Goal: Transaction & Acquisition: Purchase product/service

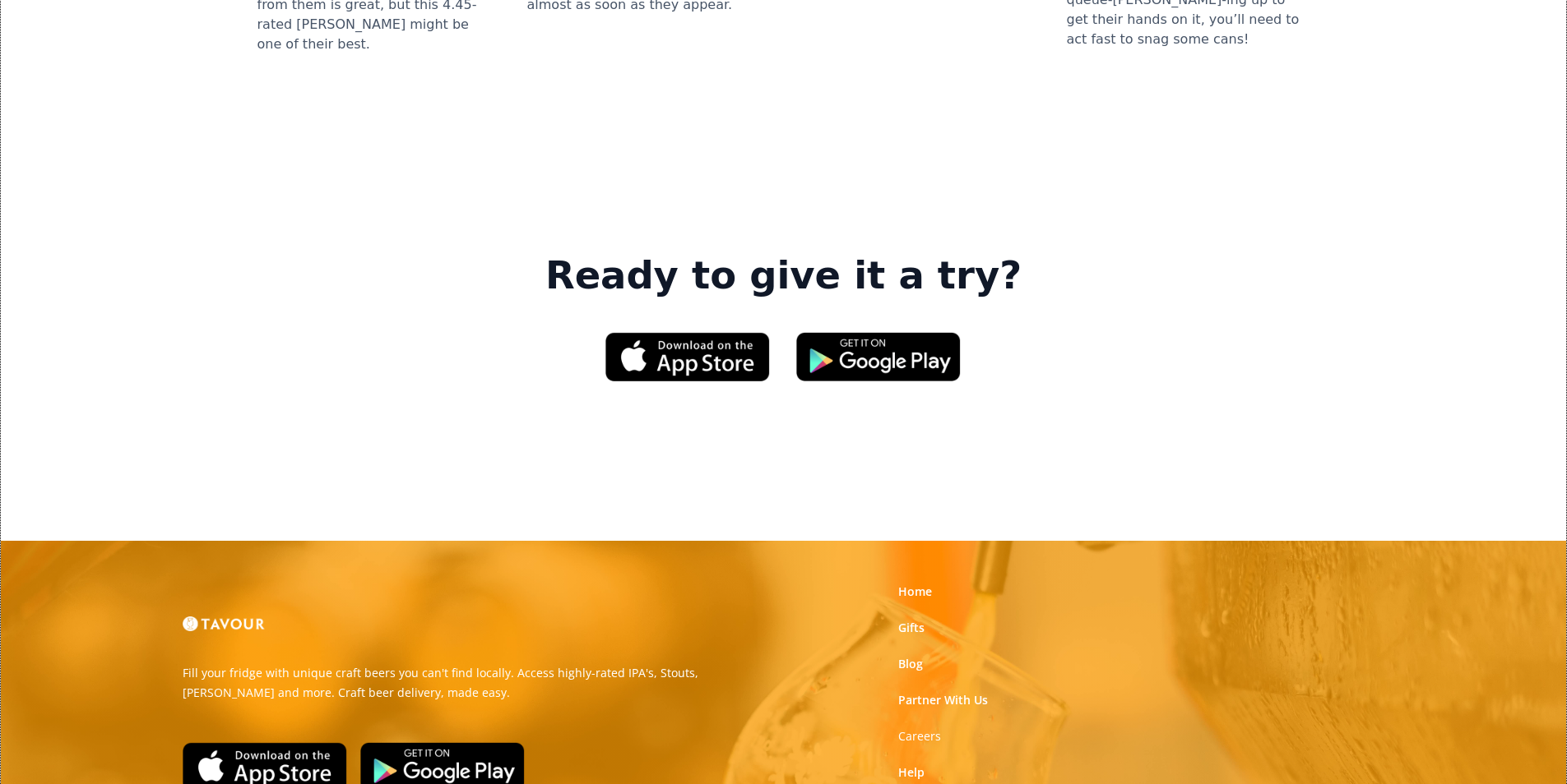
scroll to position [2488, 0]
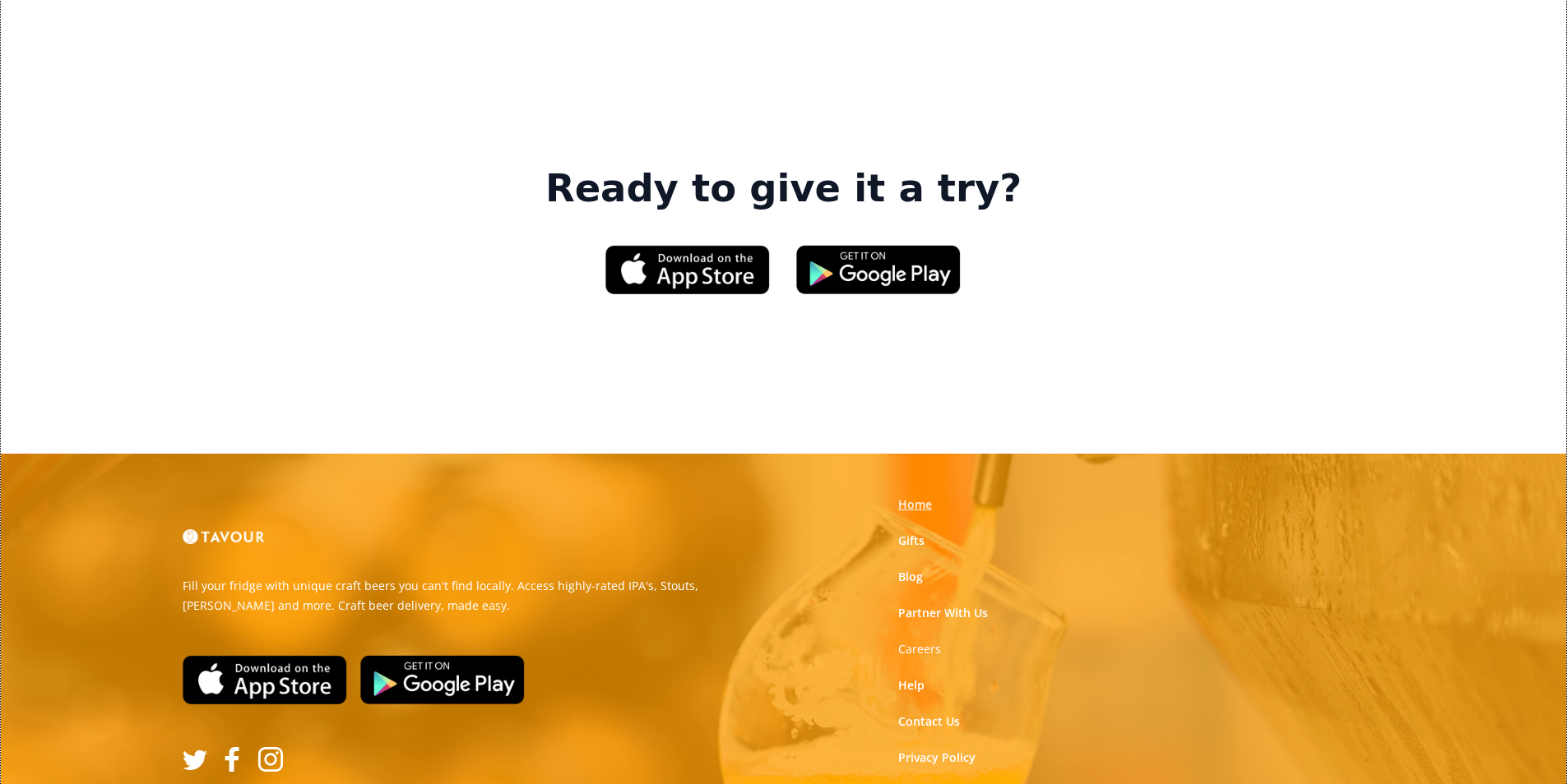
click at [904, 496] on link "Home" at bounding box center [915, 504] width 33 height 17
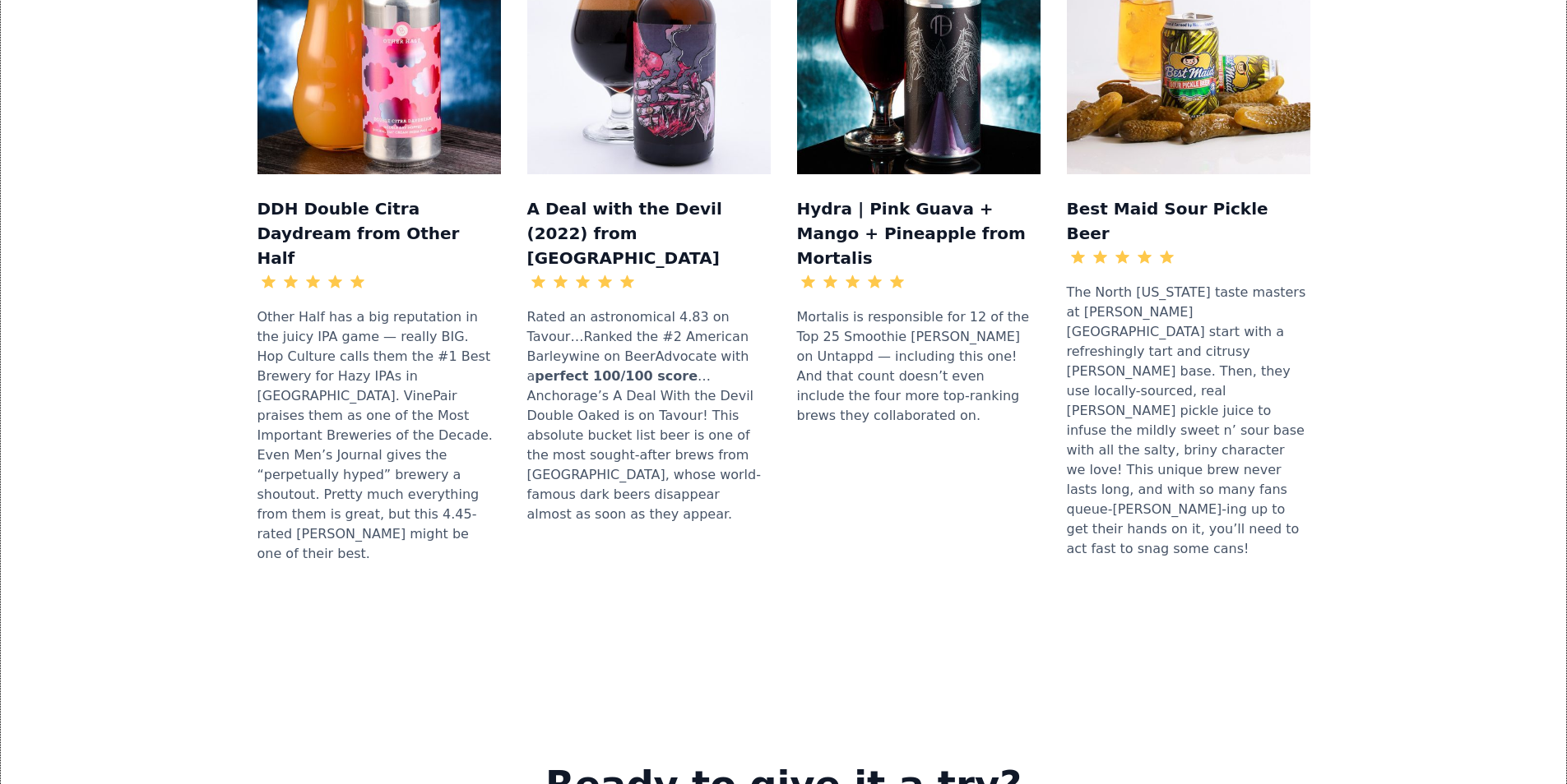
scroll to position [2055, 0]
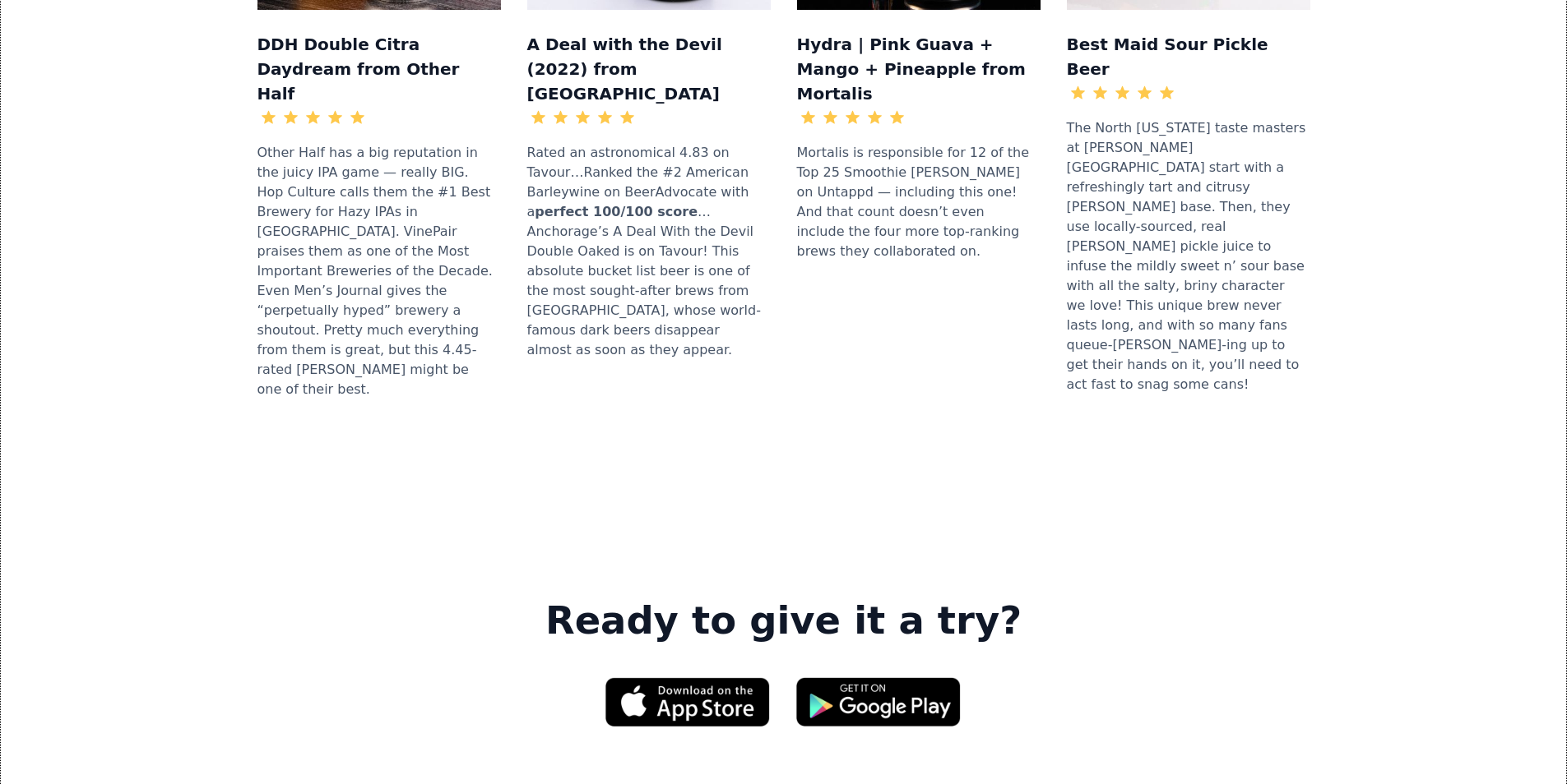
drag, startPoint x: 1392, startPoint y: 399, endPoint x: 1451, endPoint y: 357, distance: 72.4
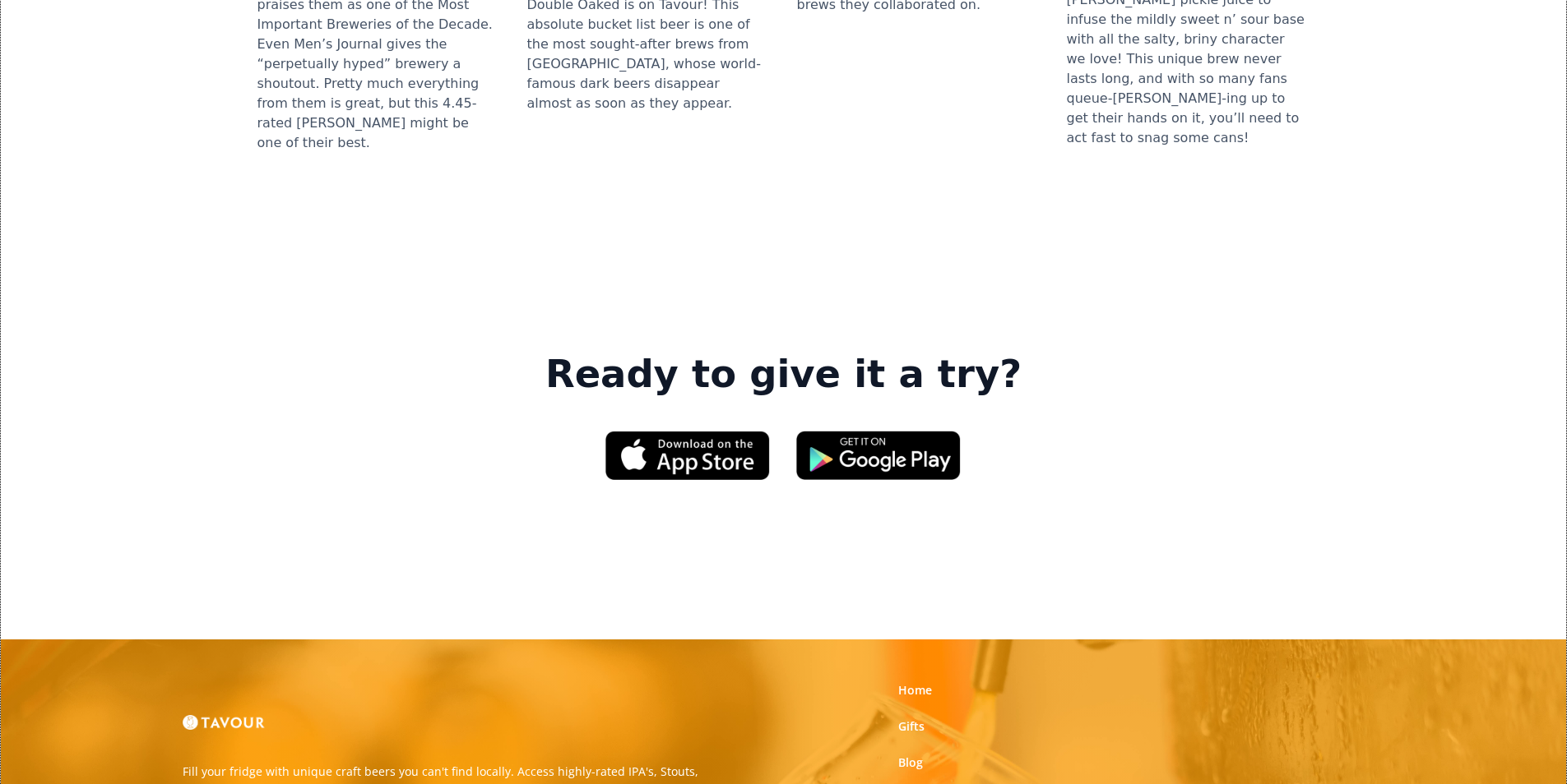
scroll to position [2357, 0]
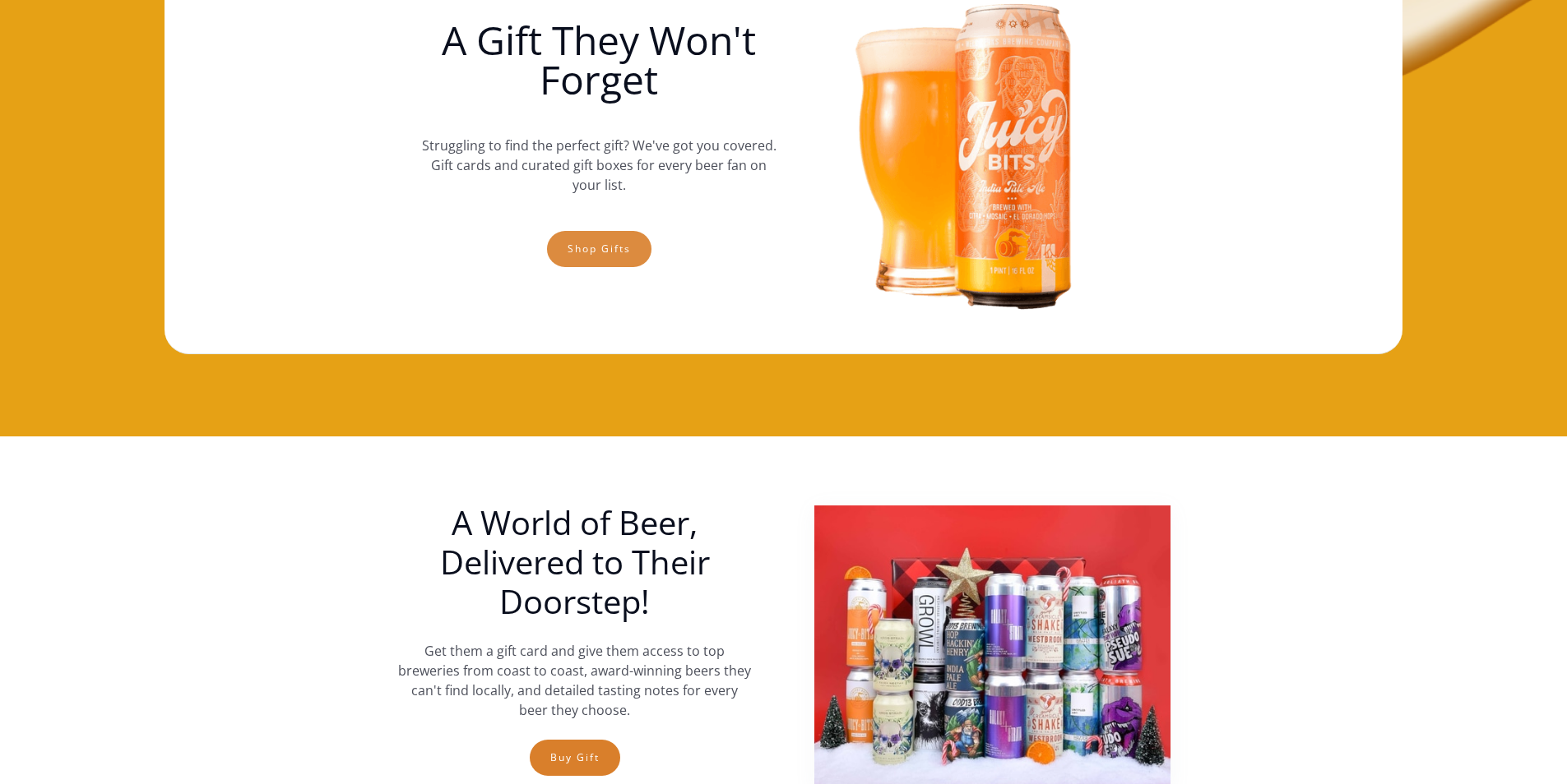
click at [625, 247] on link "Shop gifts" at bounding box center [599, 249] width 105 height 36
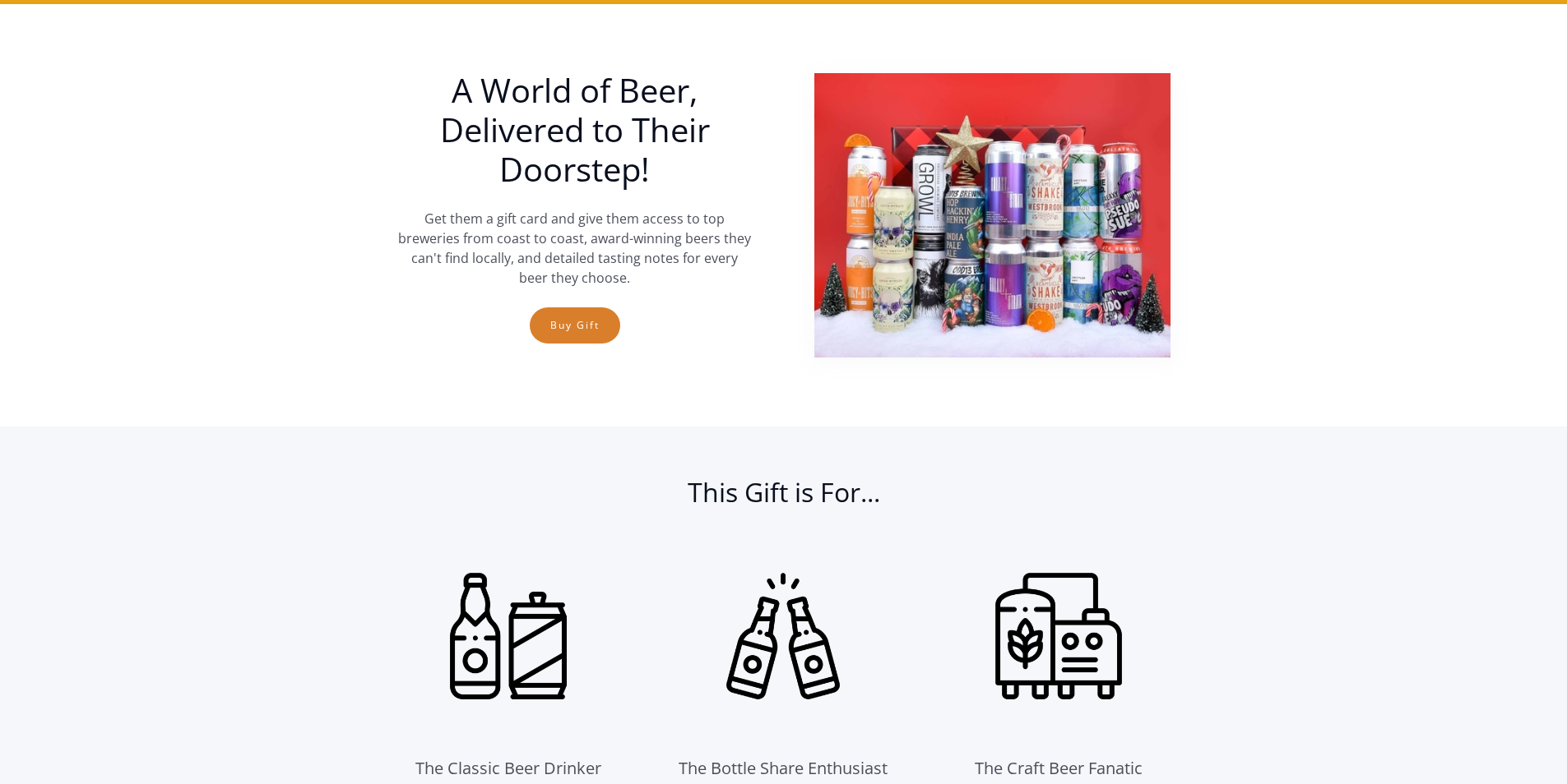
scroll to position [601, 0]
